Goal: Check status

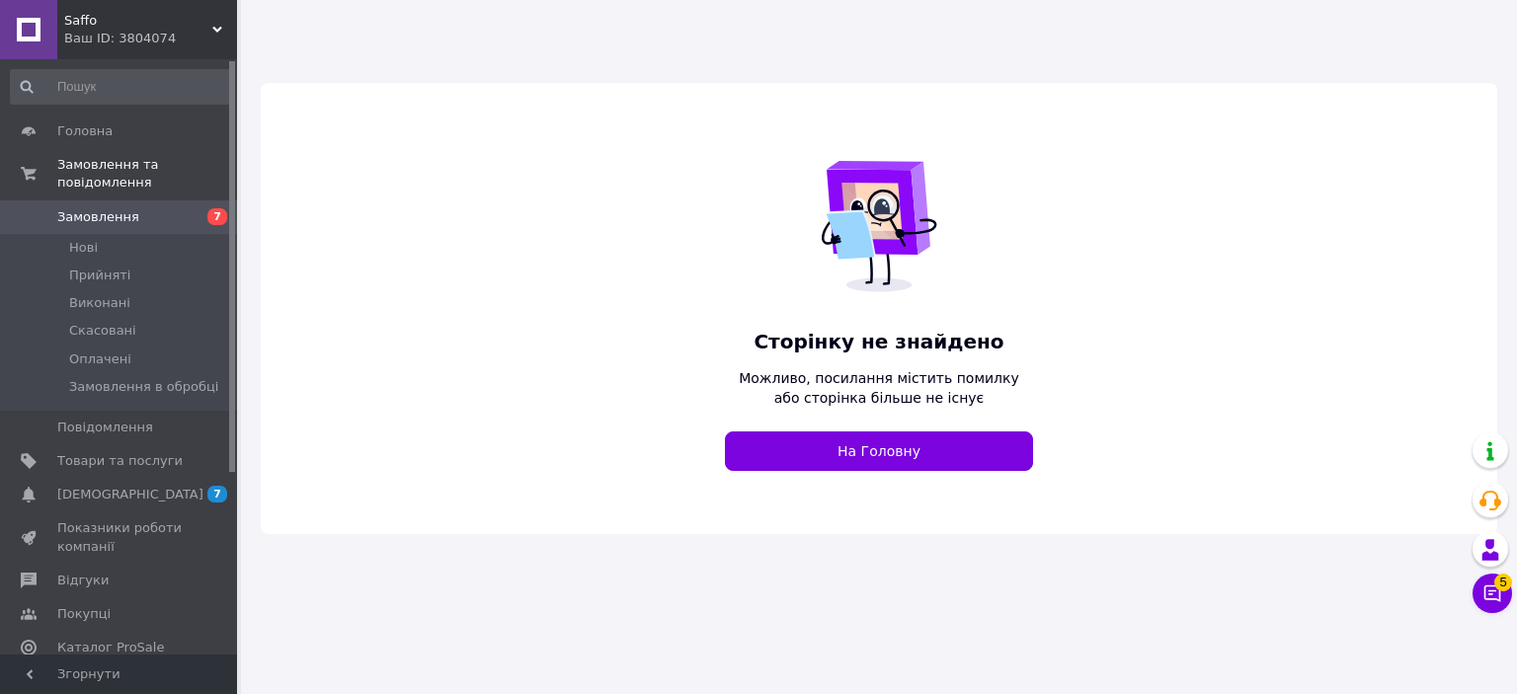
click at [189, 23] on span "Saffo" at bounding box center [138, 21] width 148 height 18
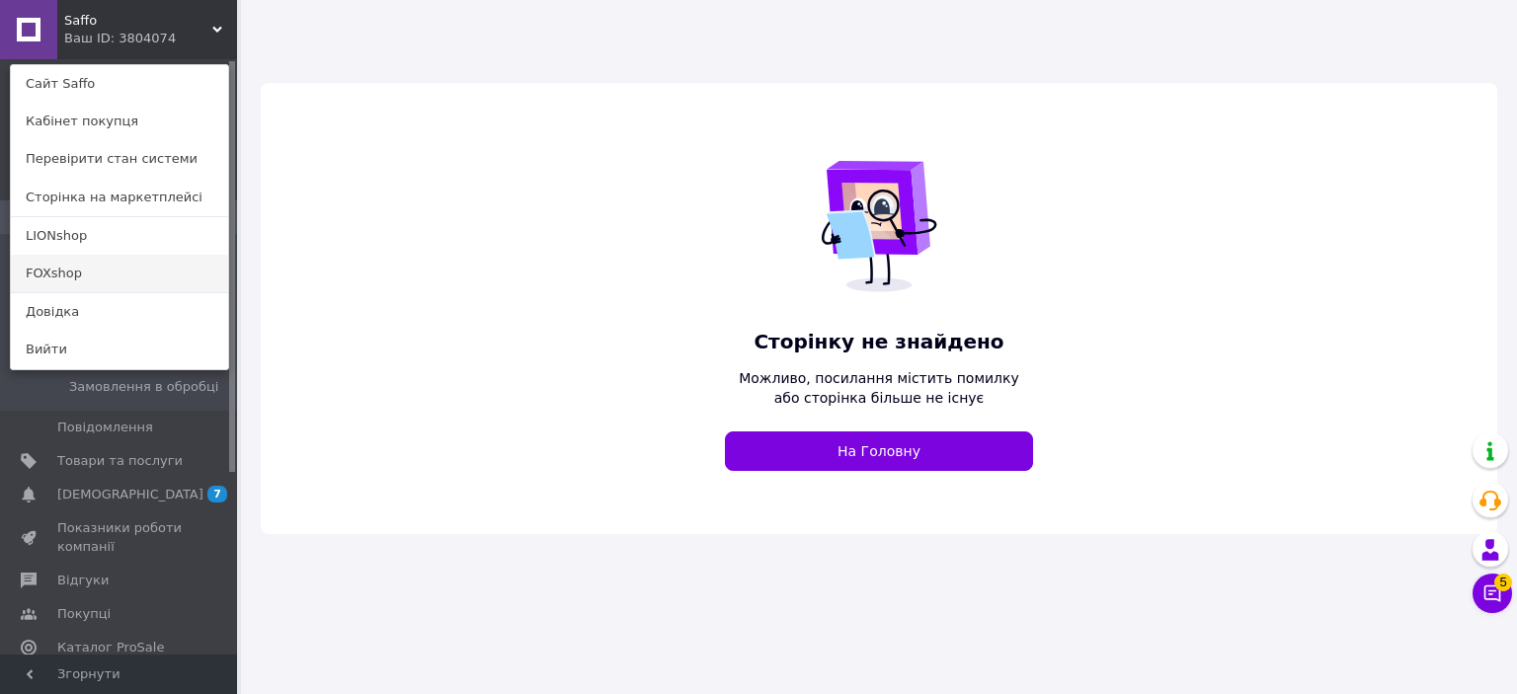
click at [118, 263] on link "FOXshop" at bounding box center [119, 274] width 217 height 38
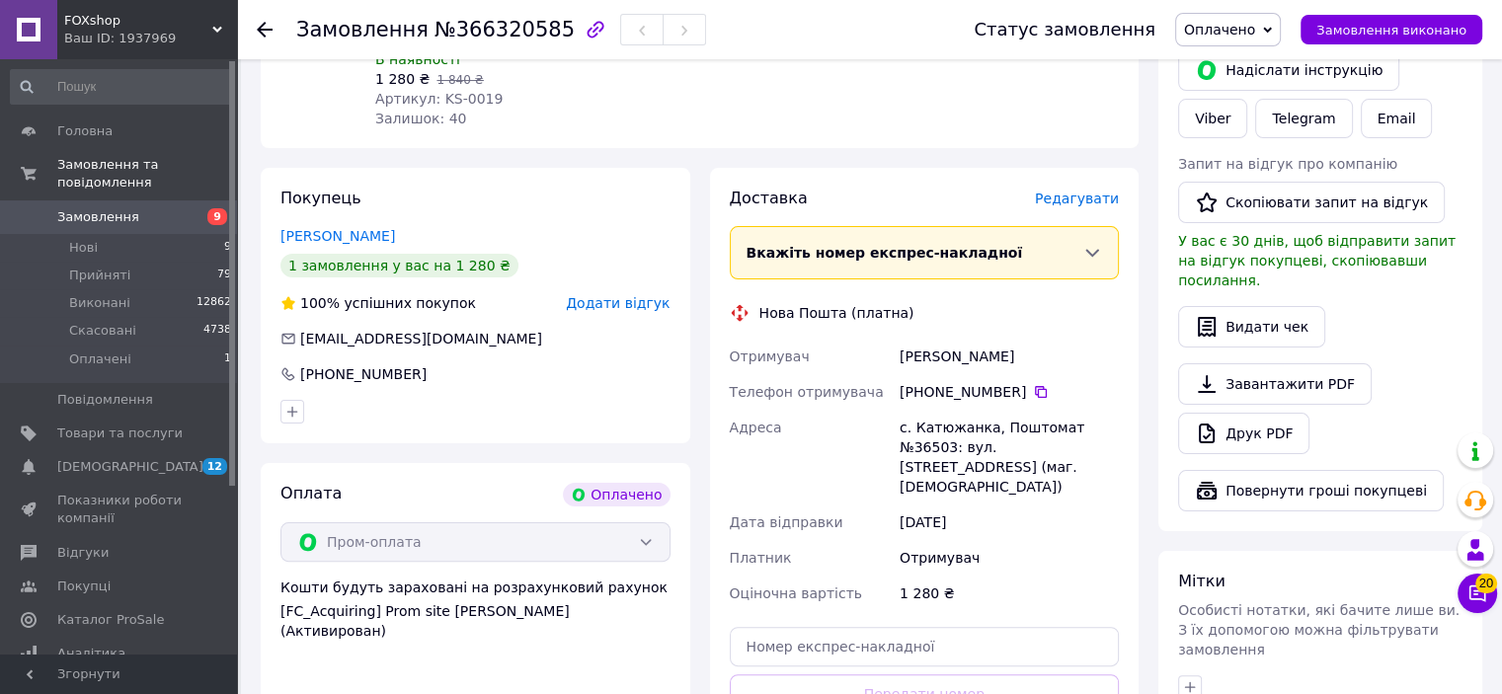
scroll to position [395, 0]
